Goal: Information Seeking & Learning: Learn about a topic

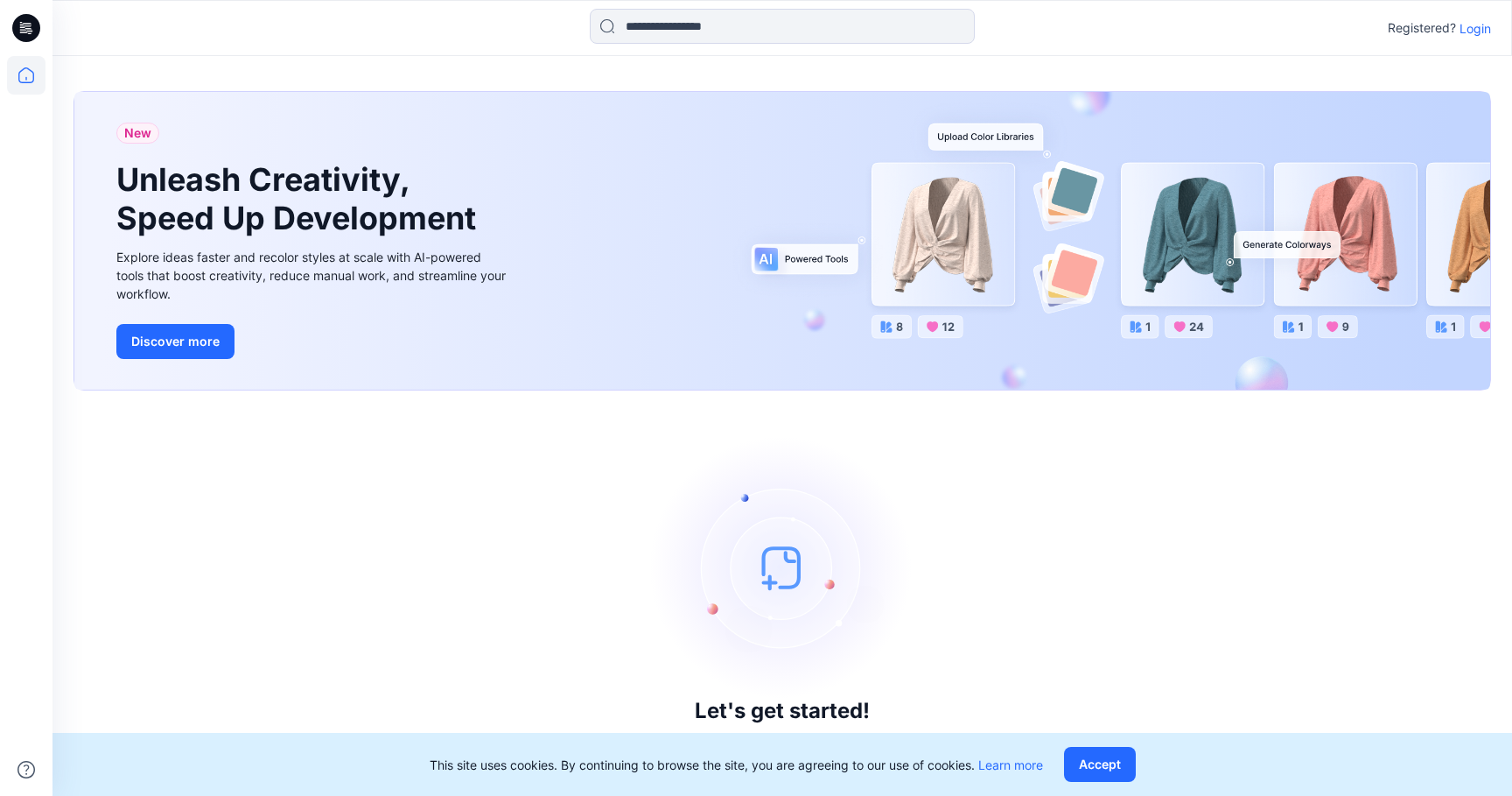
click at [1467, 28] on p "Login" at bounding box center [1475, 29] width 31 height 19
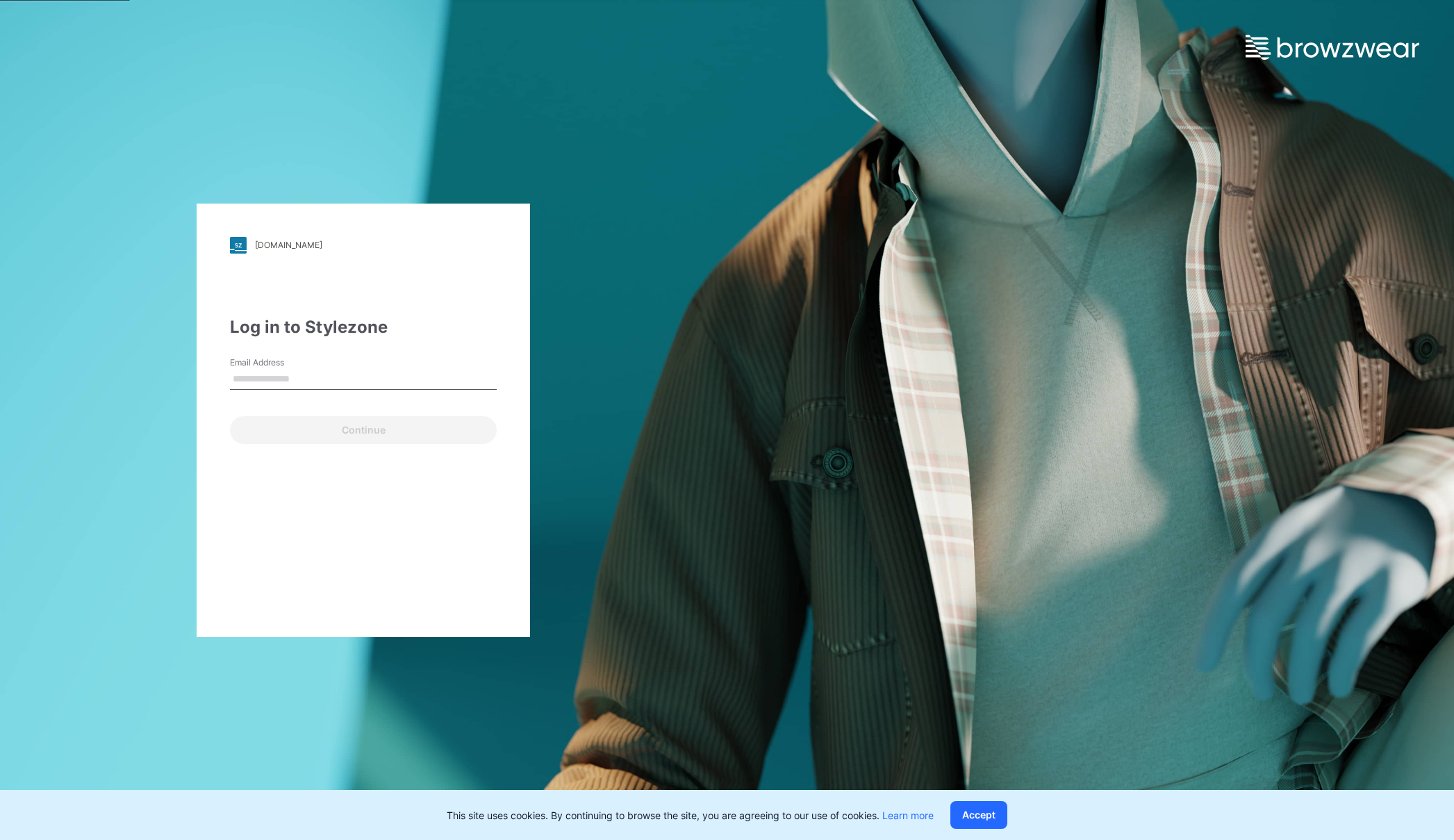
click at [295, 373] on input "Email Address" at bounding box center [363, 379] width 267 height 21
type input "**********"
click at [286, 435] on button "Continue" at bounding box center [363, 430] width 267 height 28
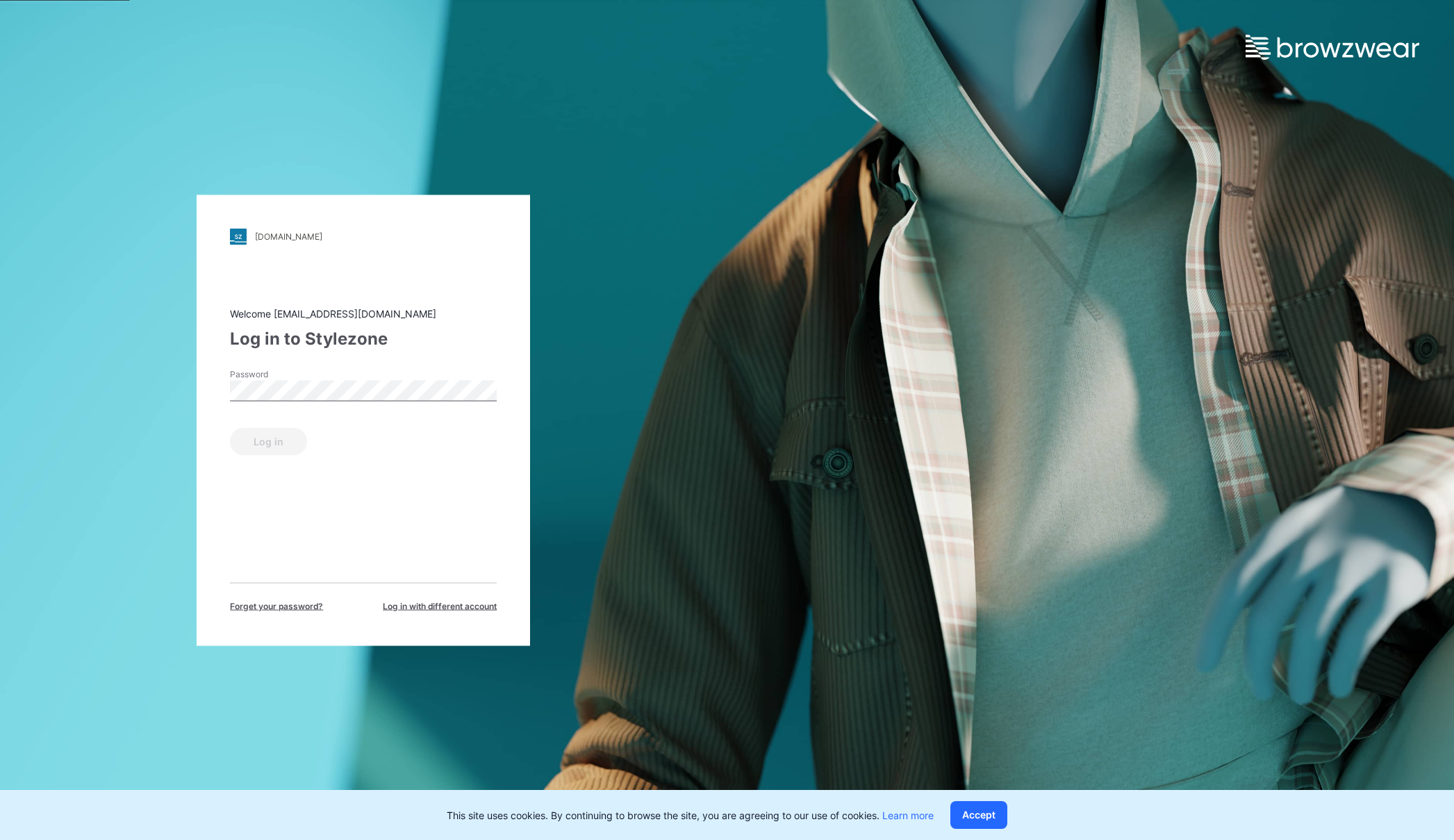
click at [370, 401] on div "Password" at bounding box center [363, 388] width 267 height 42
click at [262, 436] on button "Log in" at bounding box center [268, 441] width 77 height 28
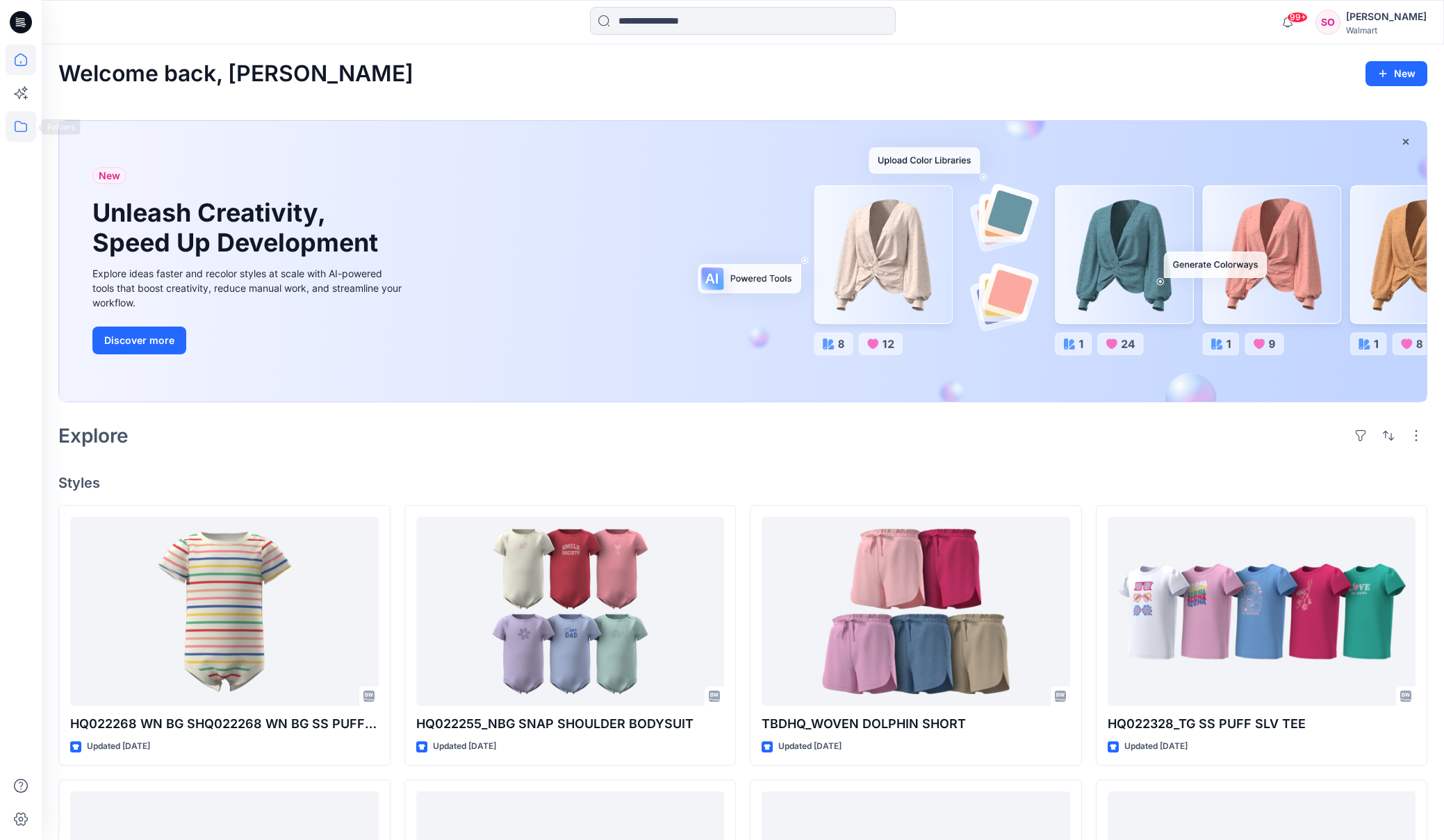
click at [24, 125] on icon at bounding box center [21, 126] width 30 height 30
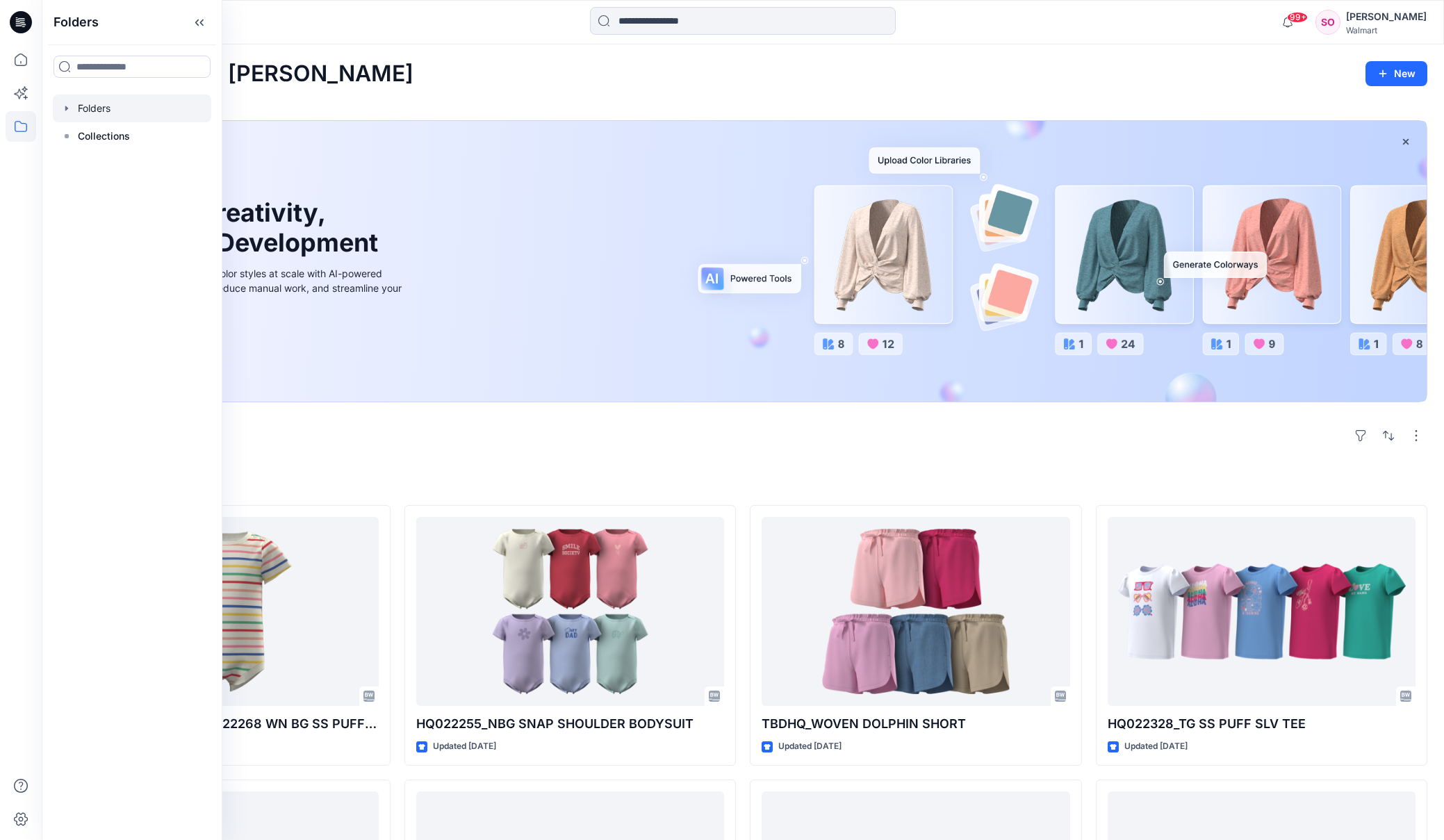
click at [124, 99] on div at bounding box center [131, 108] width 158 height 28
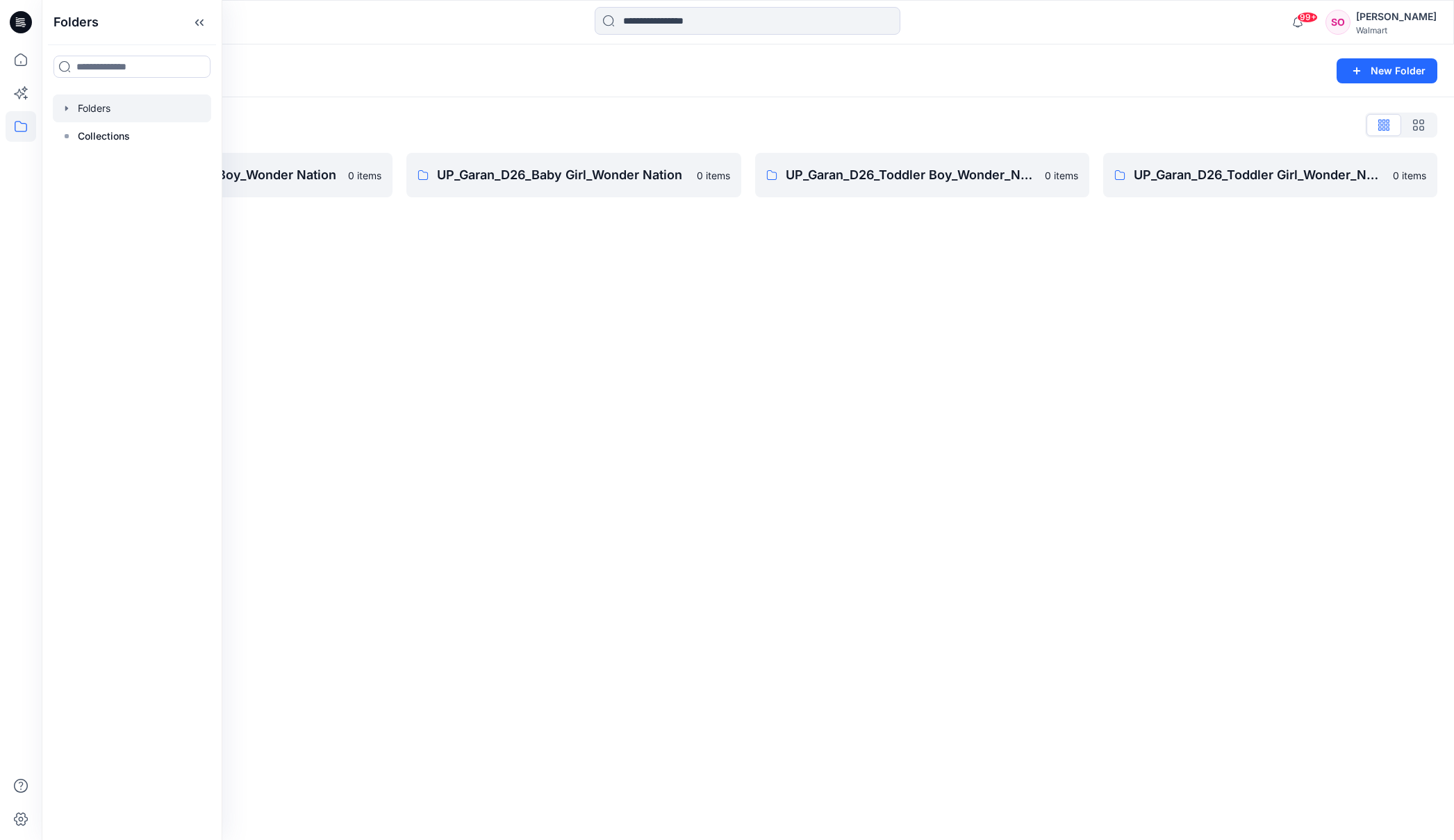
click at [423, 50] on div "Folders New Folder" at bounding box center [748, 71] width 1412 height 52
click at [303, 180] on p "UP_Garan_D26_Baby Boy_Wonder Nation" at bounding box center [214, 174] width 251 height 19
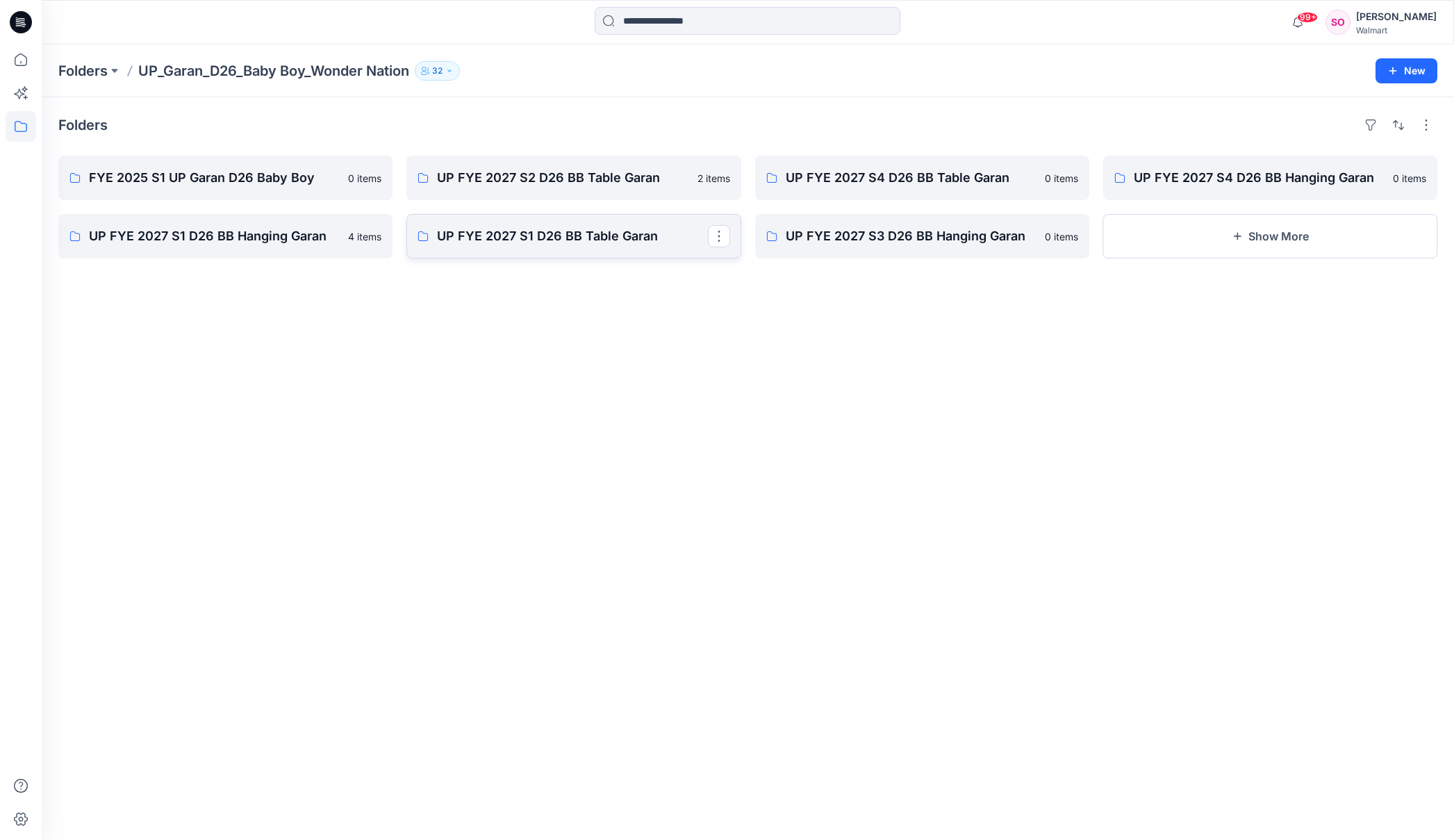
click at [574, 240] on p "UP FYE 2027 S1 D26 BB Table Garan" at bounding box center [571, 235] width 270 height 19
click at [257, 235] on p "UP FYE 2027 S1 D26 BB Hanging Garan" at bounding box center [223, 235] width 270 height 19
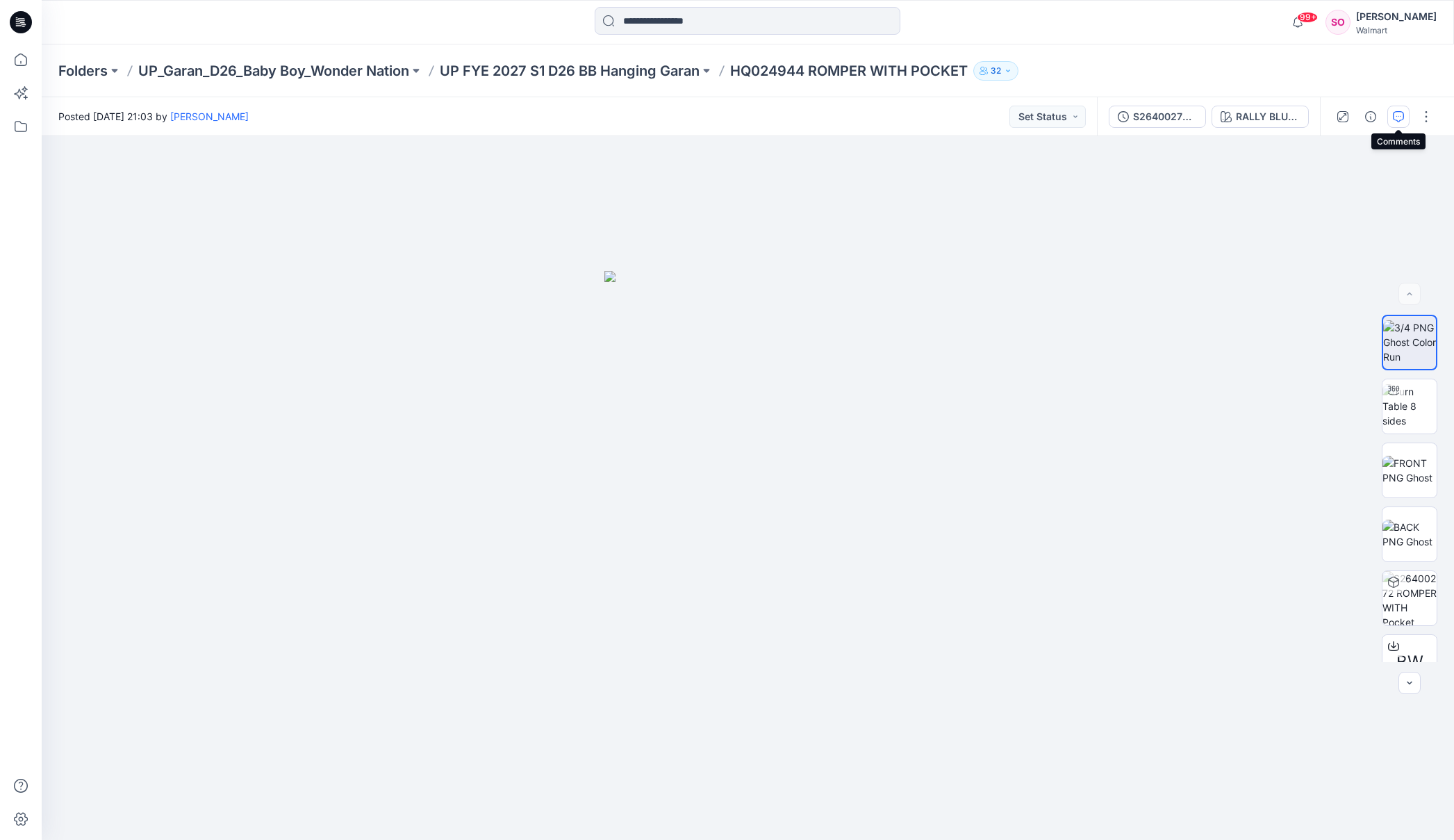
click at [1402, 119] on icon "button" at bounding box center [1399, 117] width 11 height 11
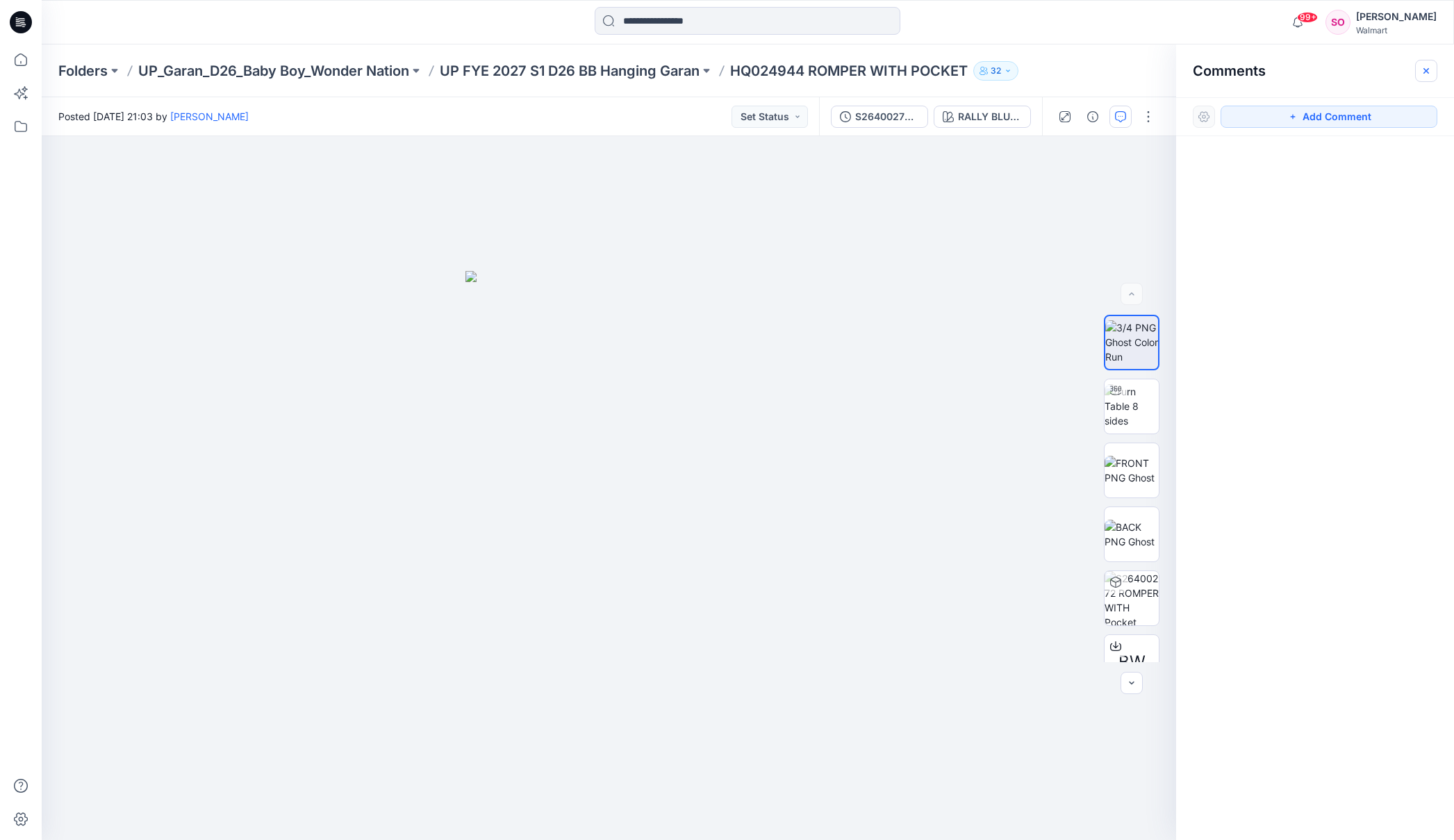
click at [1426, 67] on icon "button" at bounding box center [1426, 71] width 11 height 11
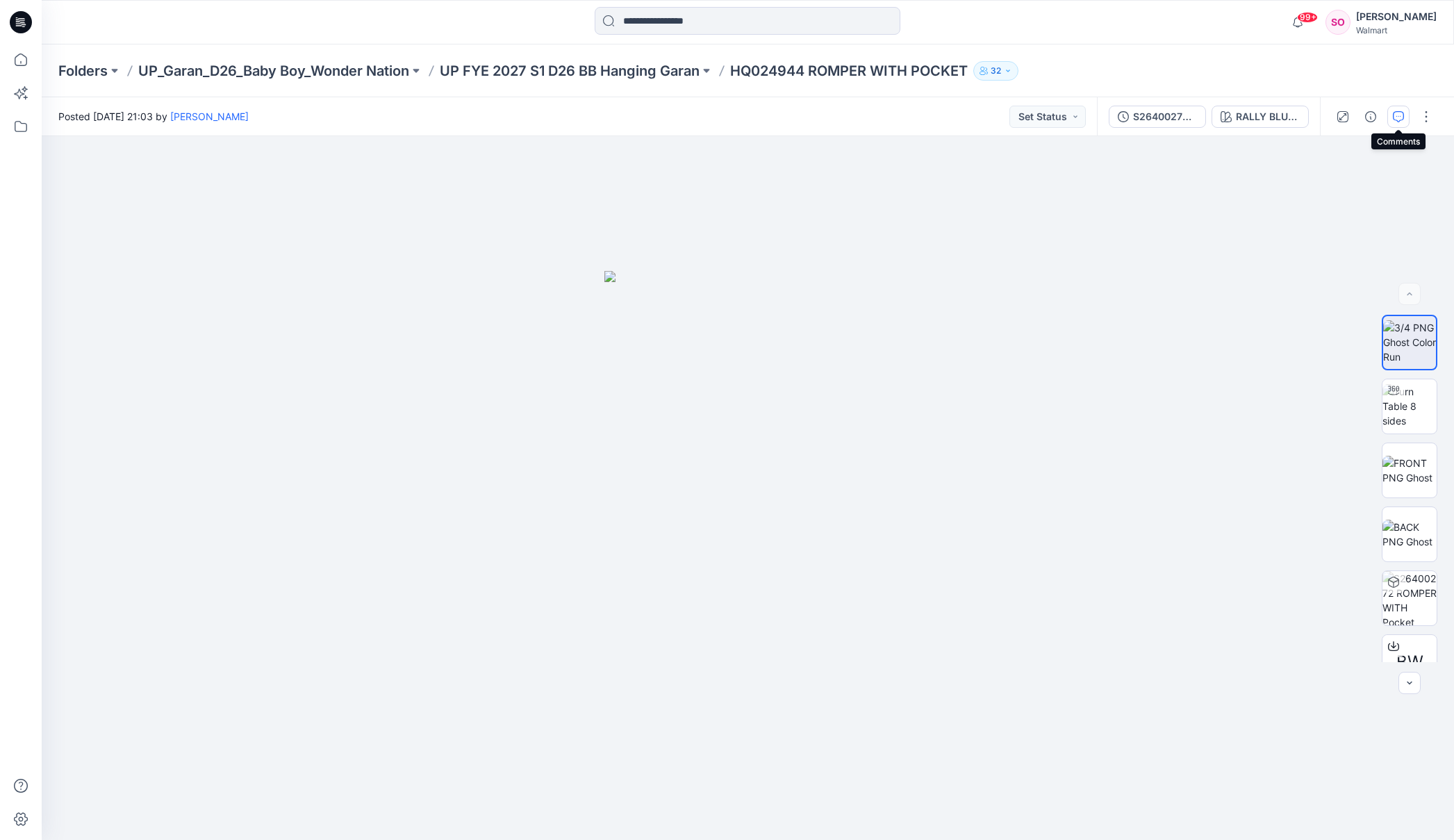
click at [1398, 118] on icon "button" at bounding box center [1399, 117] width 11 height 11
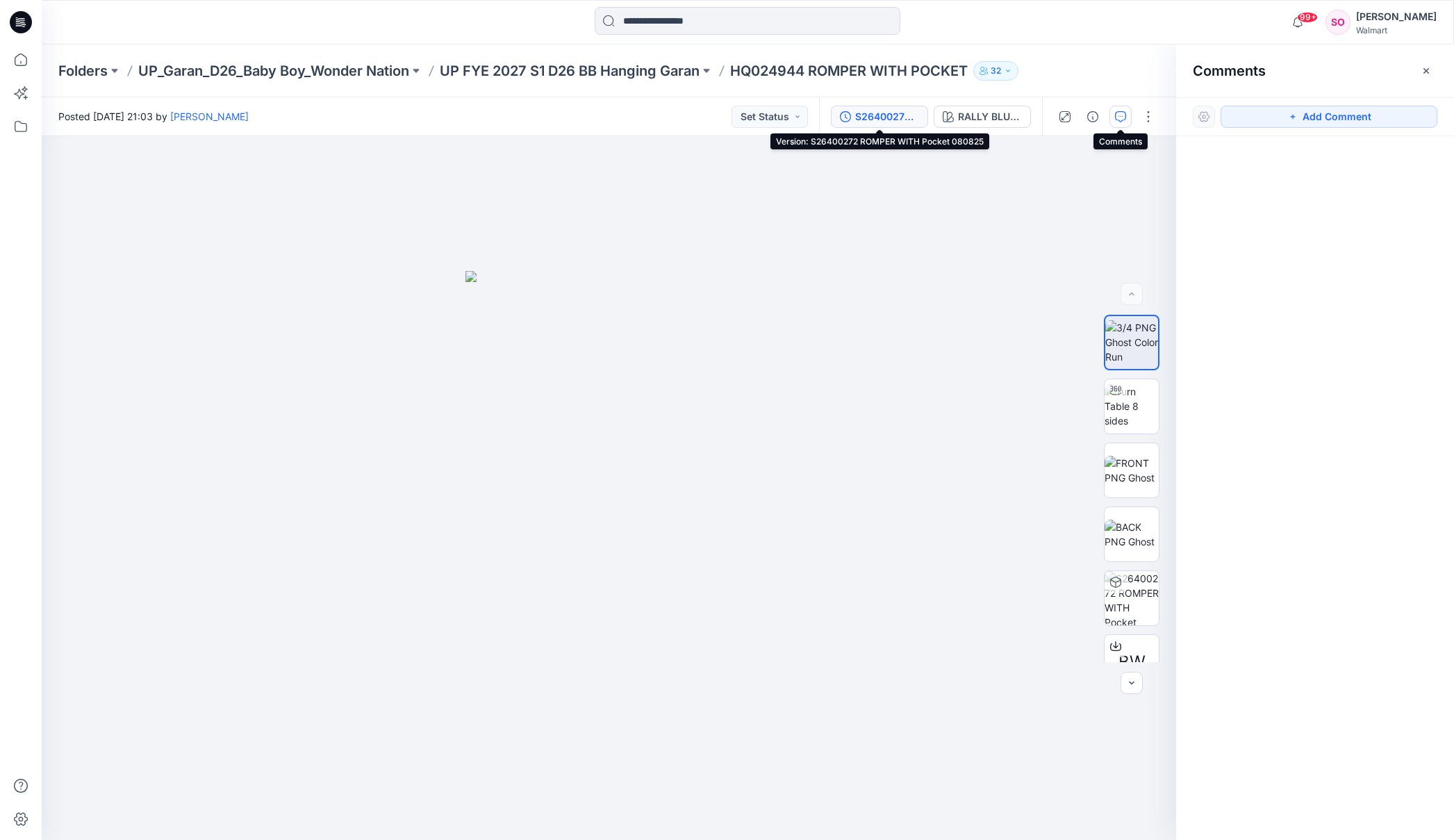
click at [876, 117] on div "S26400272 ROMPER WITH Pocket 080825" at bounding box center [887, 117] width 64 height 16
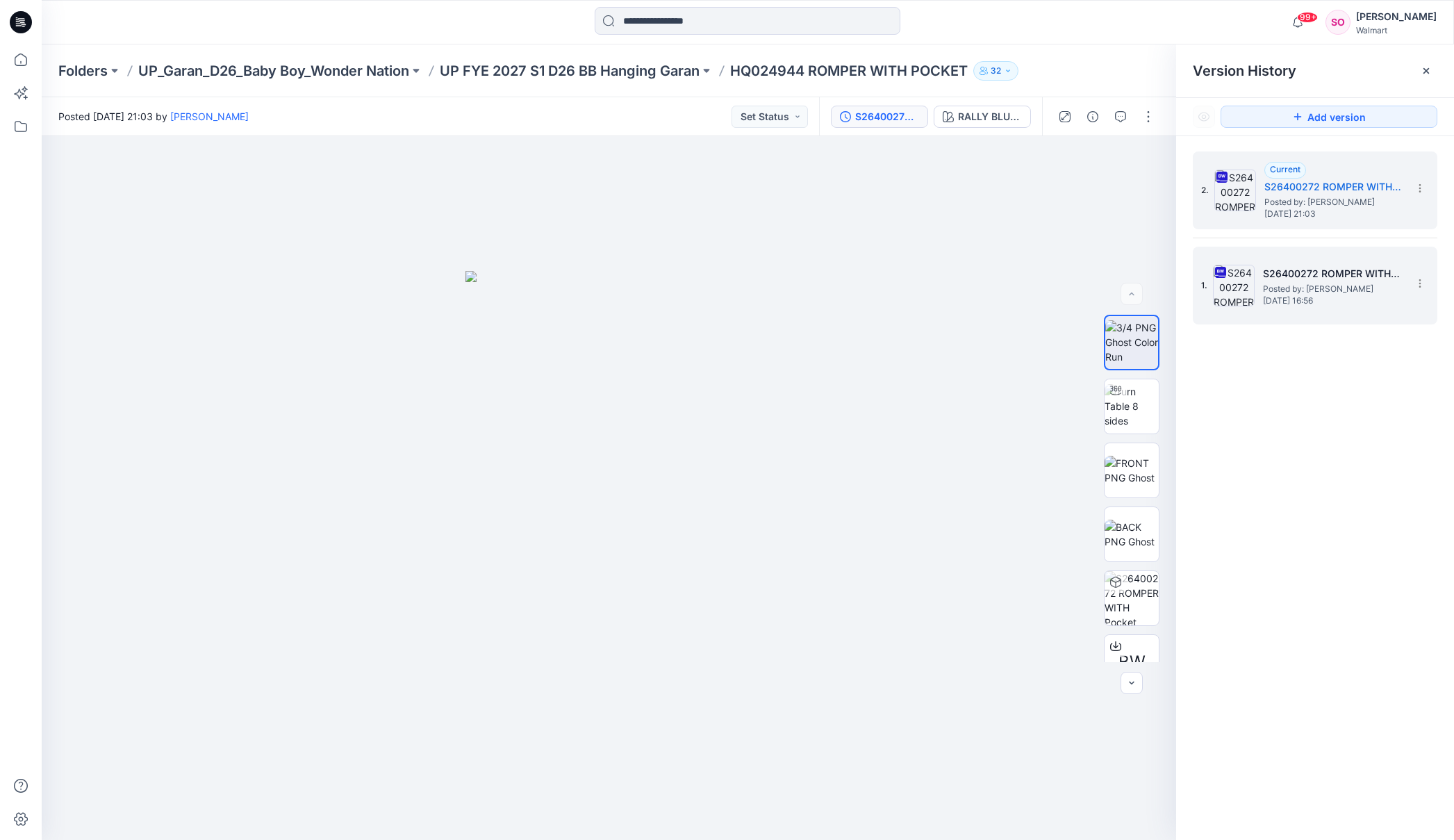
click at [1316, 306] on div "1. S26400272 ROMPER WITH Pocket 063025 (1) Posted by: Erik Tlamani Tuesday, Jul…" at bounding box center [1305, 286] width 208 height 67
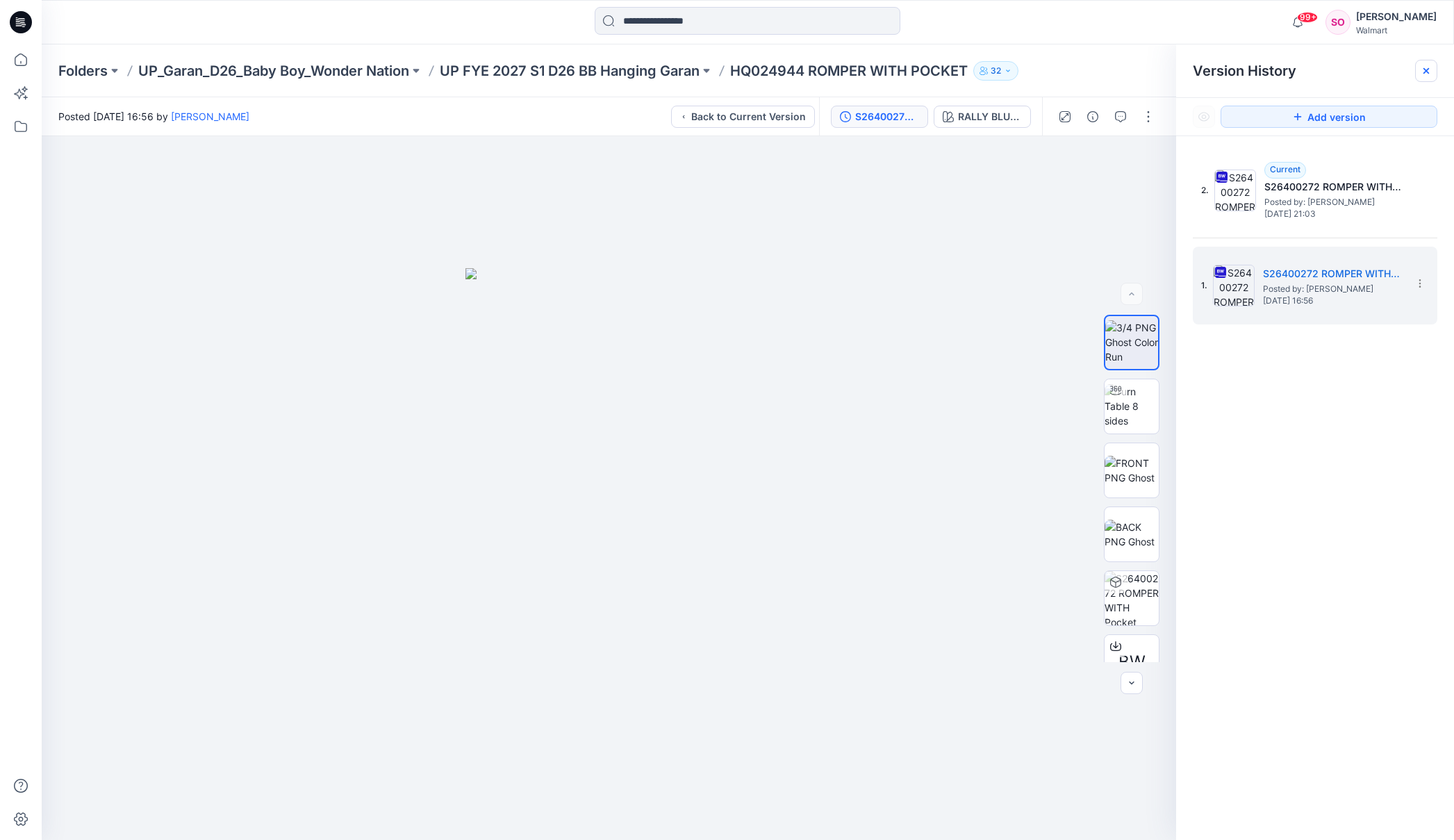
click at [1419, 70] on div at bounding box center [1426, 70] width 22 height 22
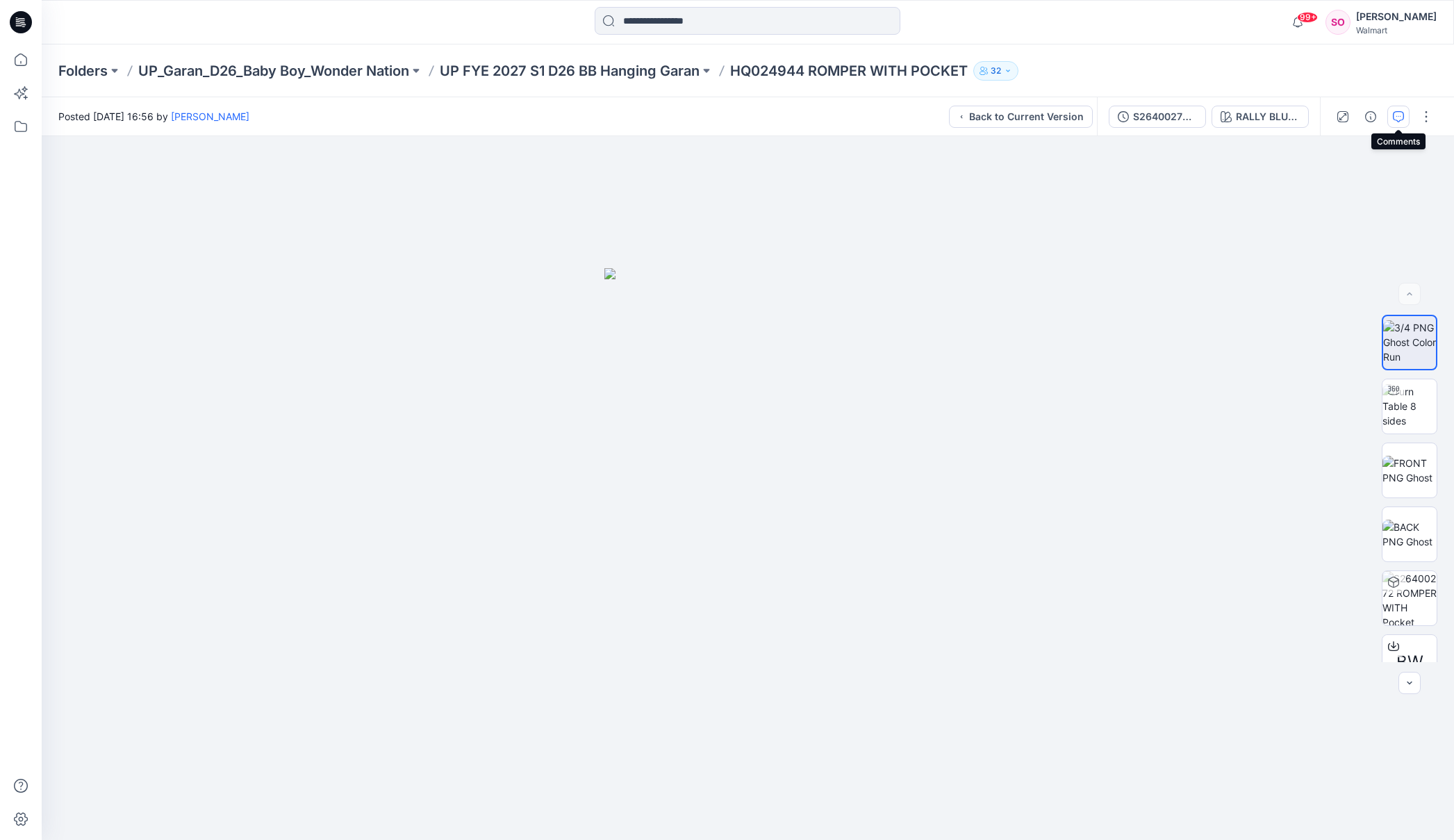
click at [1399, 119] on icon "button" at bounding box center [1399, 117] width 11 height 11
click at [1392, 117] on button "button" at bounding box center [1398, 116] width 22 height 22
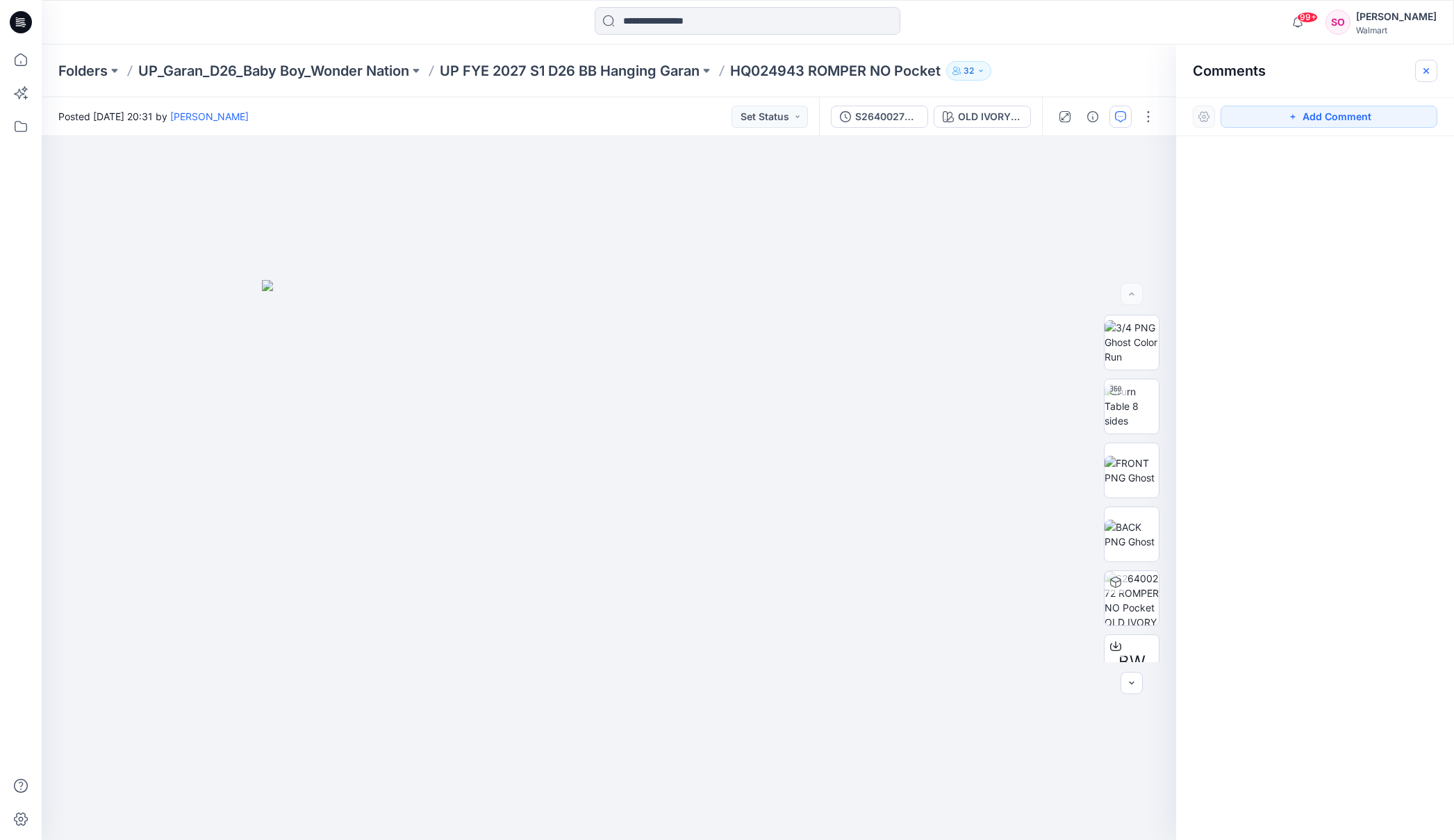
click at [1424, 69] on icon "button" at bounding box center [1426, 71] width 11 height 11
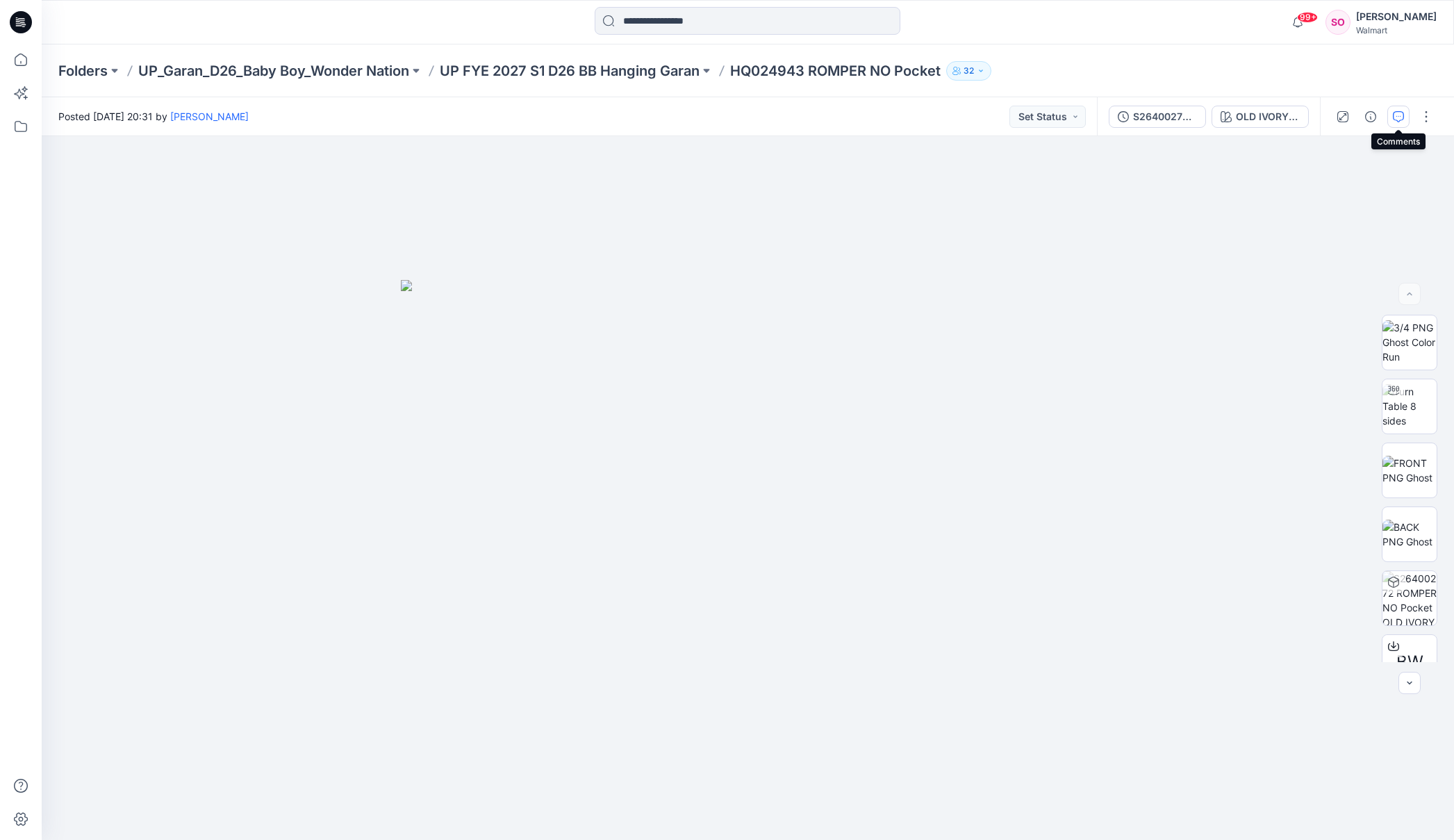
click at [1401, 116] on icon "button" at bounding box center [1399, 117] width 11 height 11
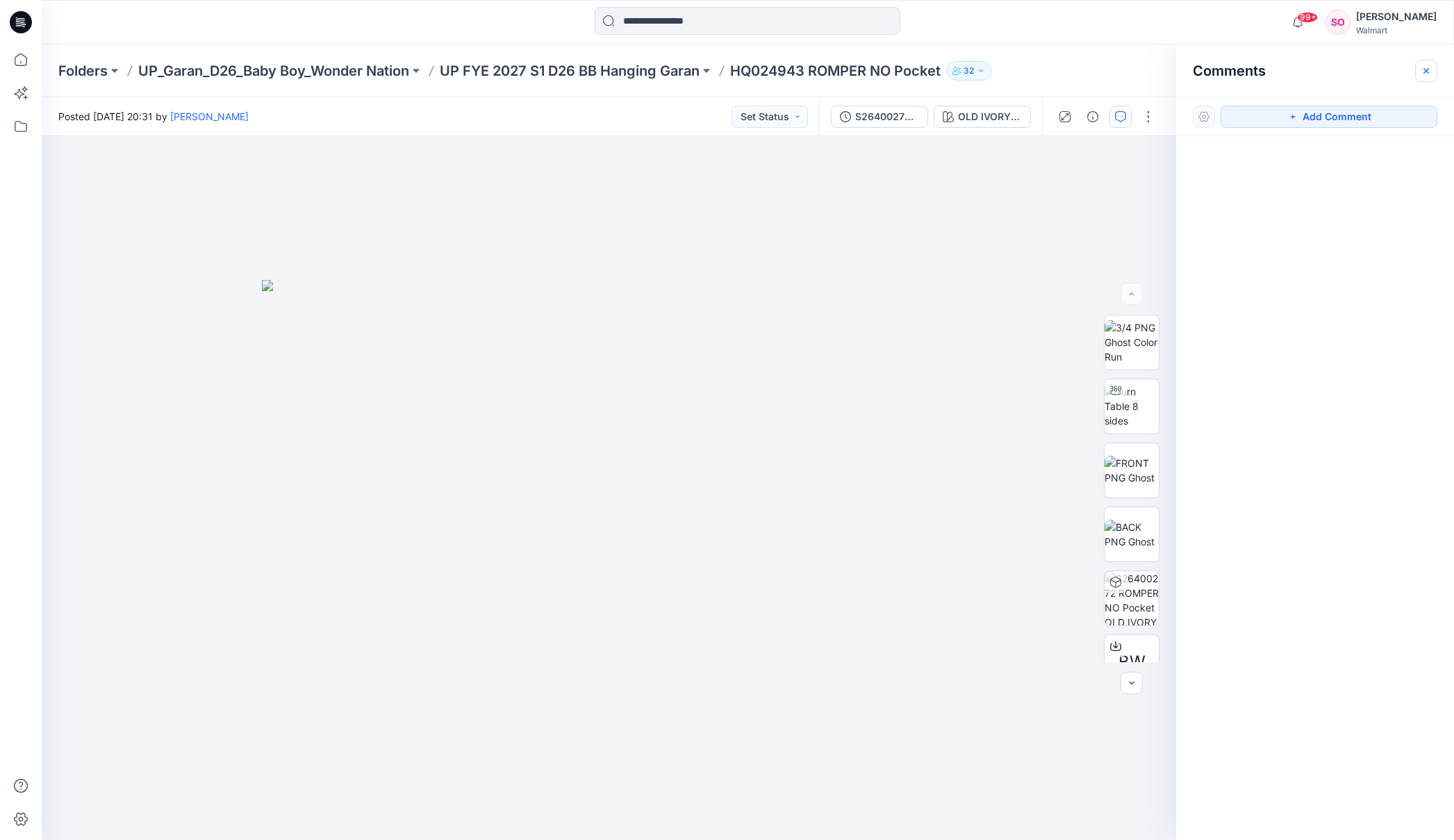
click at [1421, 73] on icon "button" at bounding box center [1426, 71] width 11 height 11
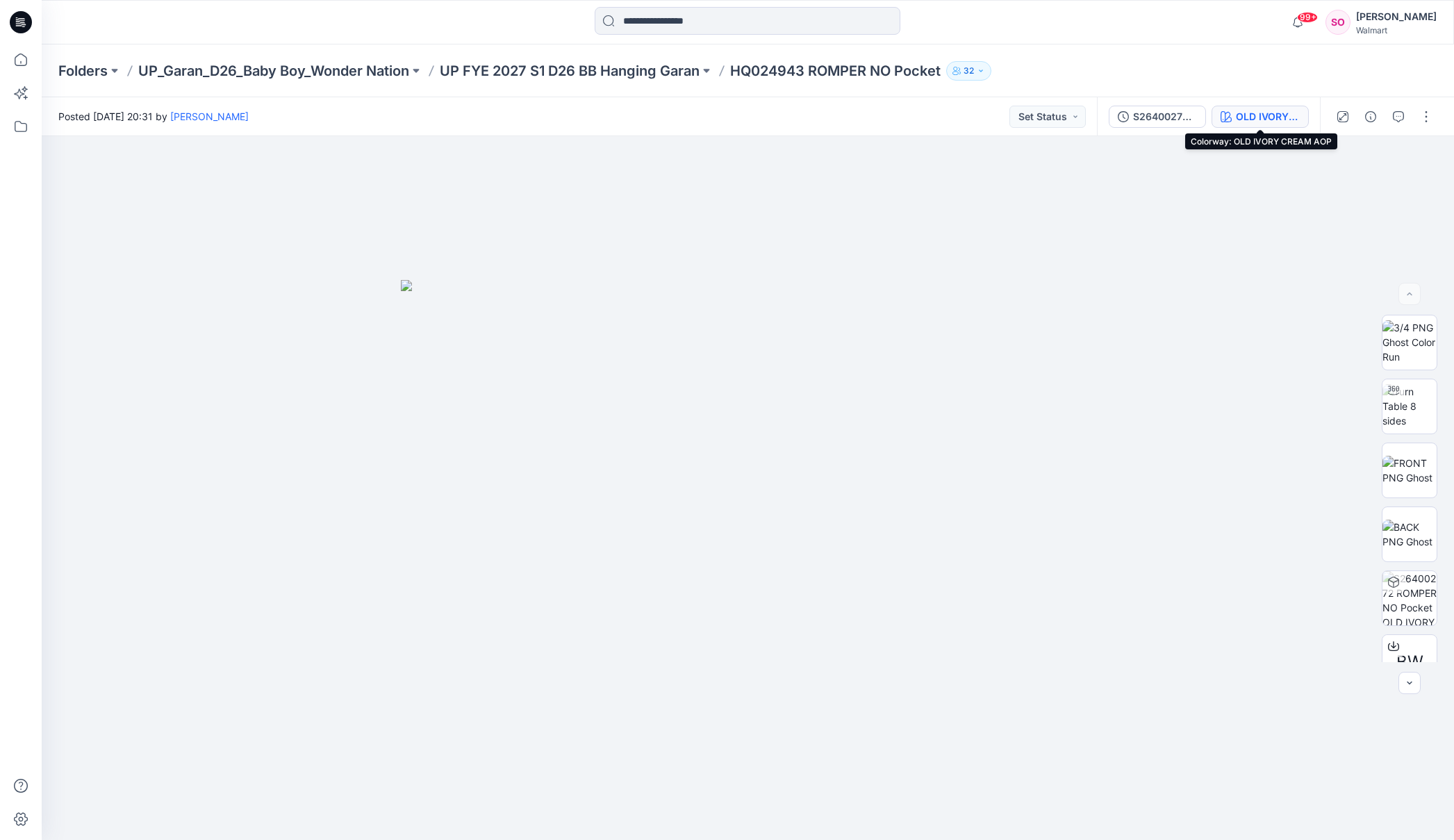
click at [1265, 116] on div "OLD IVORY CREAM AOP" at bounding box center [1268, 117] width 64 height 16
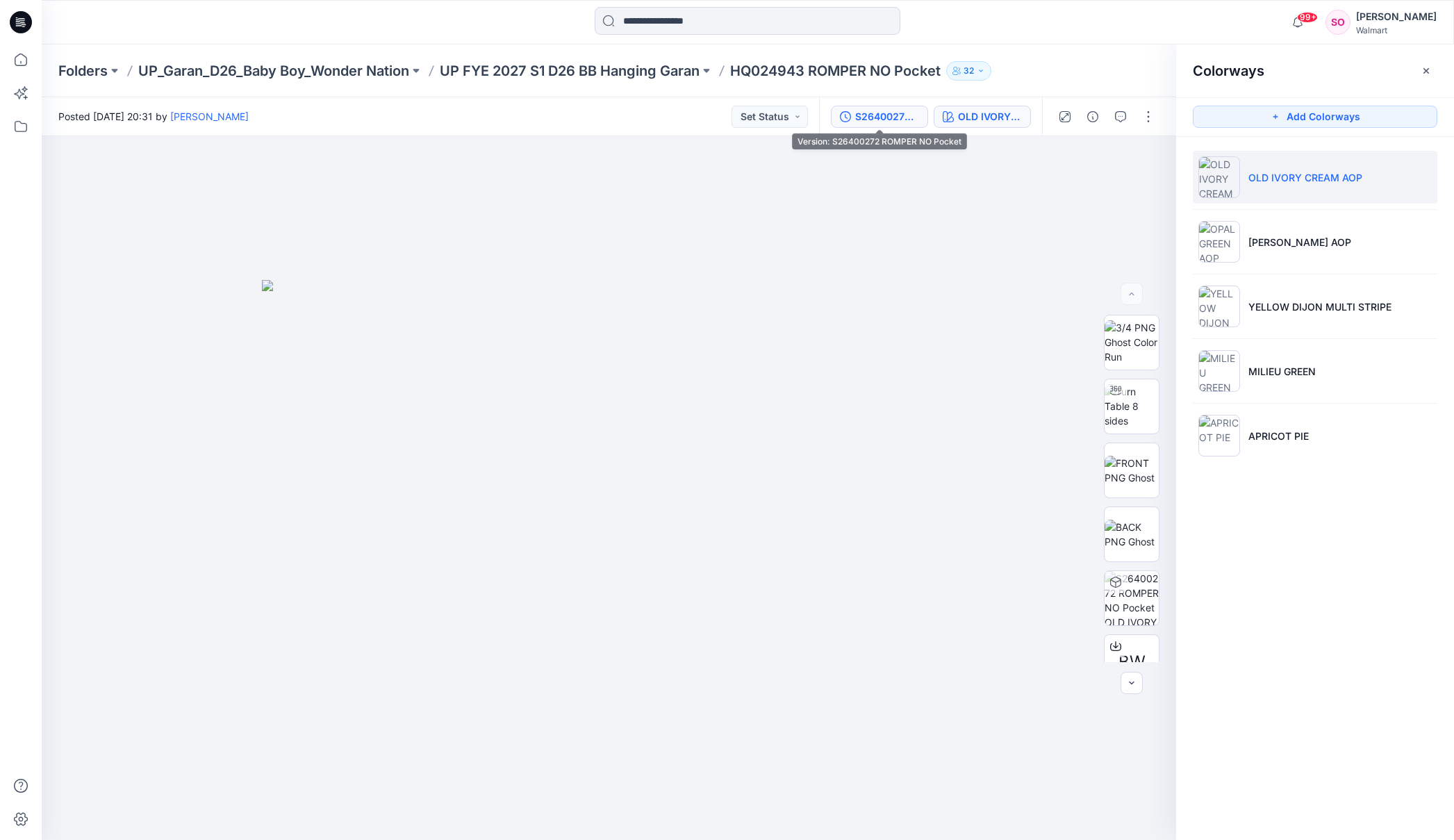
click at [890, 113] on div "S26400272 ROMPER NO Pocket" at bounding box center [887, 117] width 64 height 16
